Goal: Navigation & Orientation: Find specific page/section

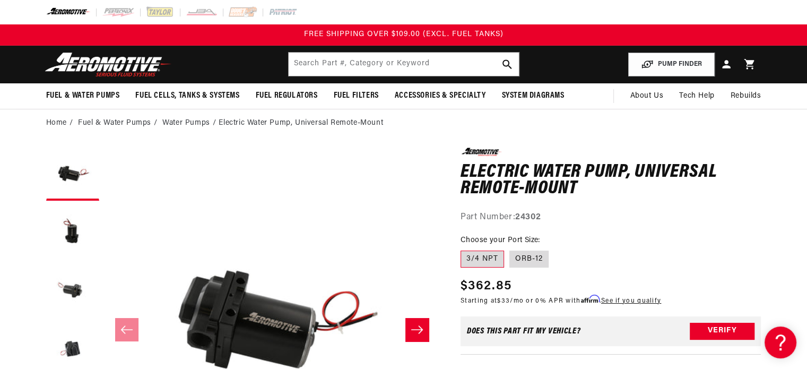
click at [618, 255] on fieldset "Choose your Port Size: 3/4 NPT ORB-12" at bounding box center [611, 252] width 301 height 34
drag, startPoint x: 185, startPoint y: 118, endPoint x: 283, endPoint y: 204, distance: 130.1
click at [185, 118] on link "Water Pumps" at bounding box center [186, 123] width 48 height 12
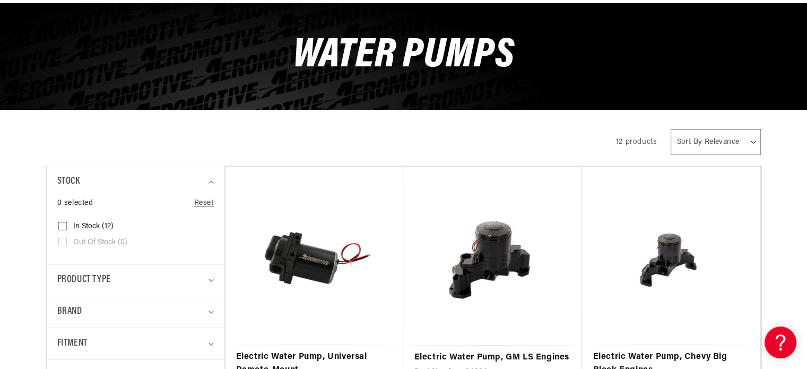
scroll to position [159, 0]
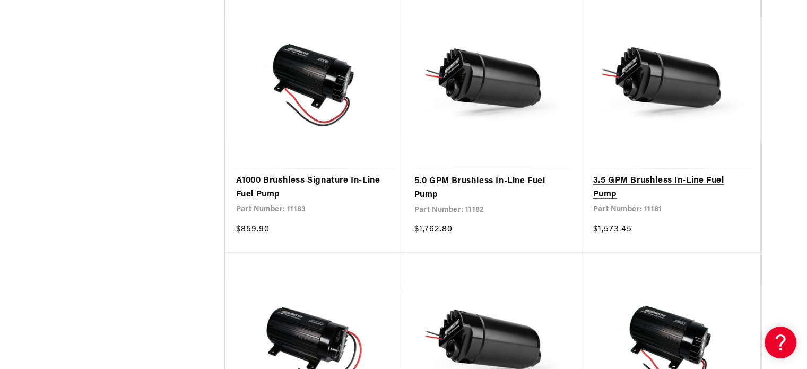
scroll to position [1433, 0]
